Goal: Find specific page/section: Find specific page/section

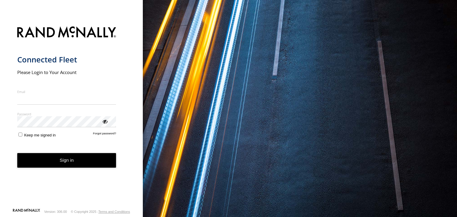
type input "**********"
click at [23, 168] on button "Sign in" at bounding box center [66, 160] width 99 height 15
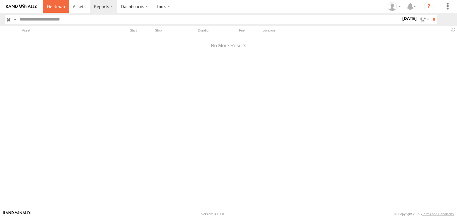
click at [56, 6] on span at bounding box center [56, 7] width 18 height 6
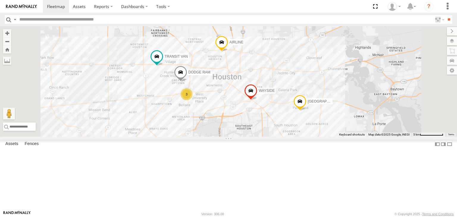
click at [193, 100] on div "3" at bounding box center [187, 94] width 12 height 12
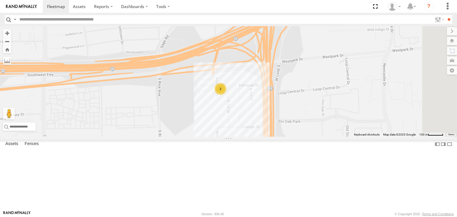
drag, startPoint x: 304, startPoint y: 170, endPoint x: 155, endPoint y: 155, distance: 148.9
click at [155, 137] on div "AIRLINE WAYSIDE PASADENA TRANSIT VAN DODGE RAM 2 Fountain View" at bounding box center [228, 81] width 457 height 111
click at [227, 95] on div "2" at bounding box center [221, 89] width 12 height 12
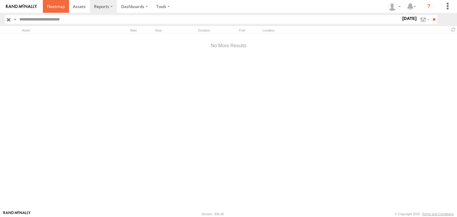
click at [57, 5] on span at bounding box center [56, 7] width 18 height 6
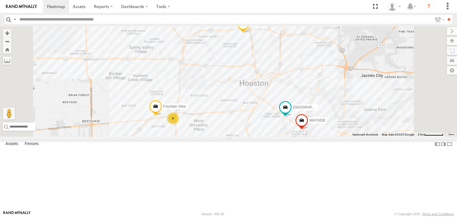
click at [179, 124] on div "4" at bounding box center [173, 118] width 12 height 12
